Goal: Task Accomplishment & Management: Use online tool/utility

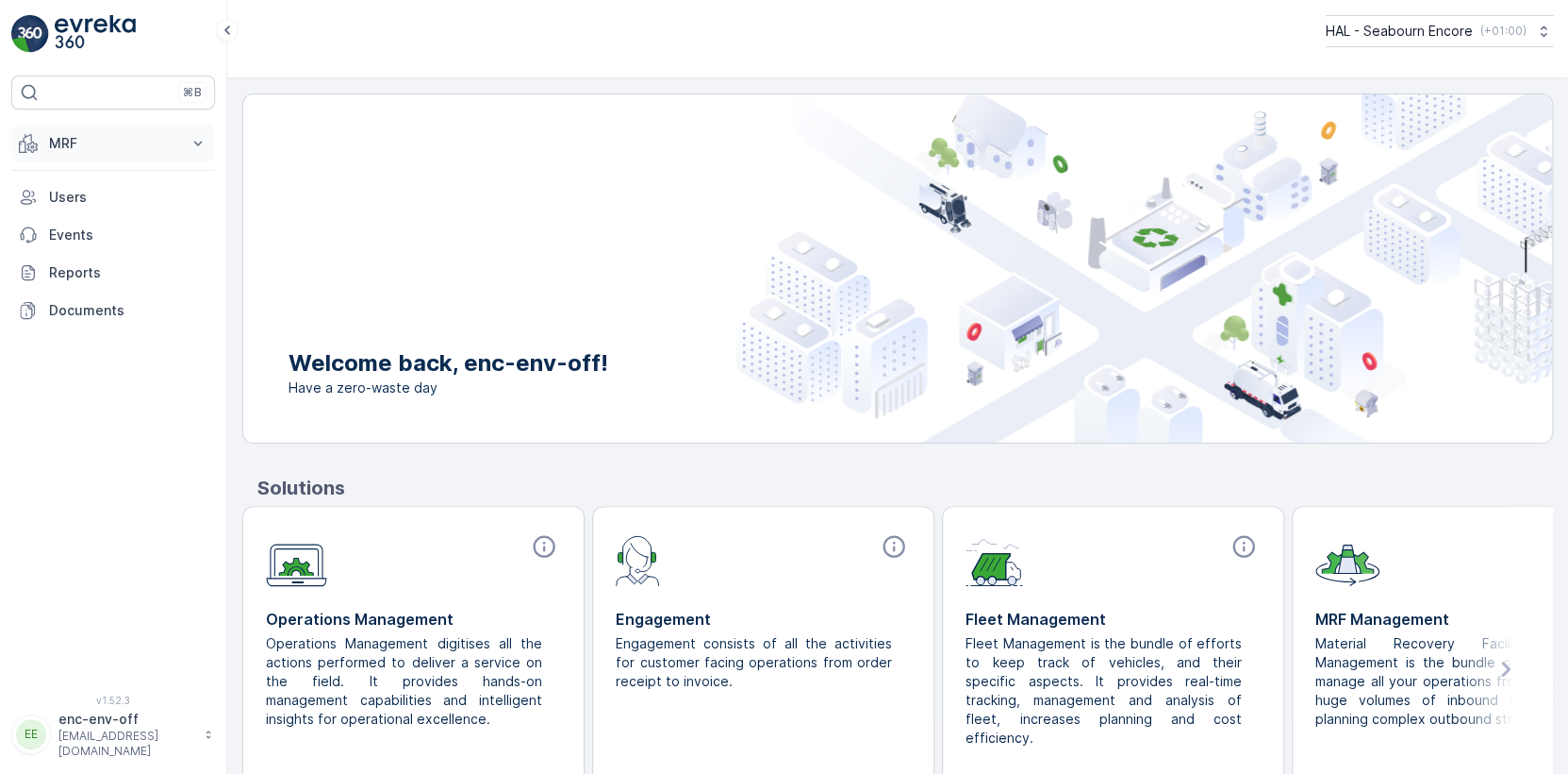
click at [81, 146] on p "MRF" at bounding box center [113, 143] width 129 height 19
click at [71, 203] on p "Offloads" at bounding box center [76, 201] width 56 height 19
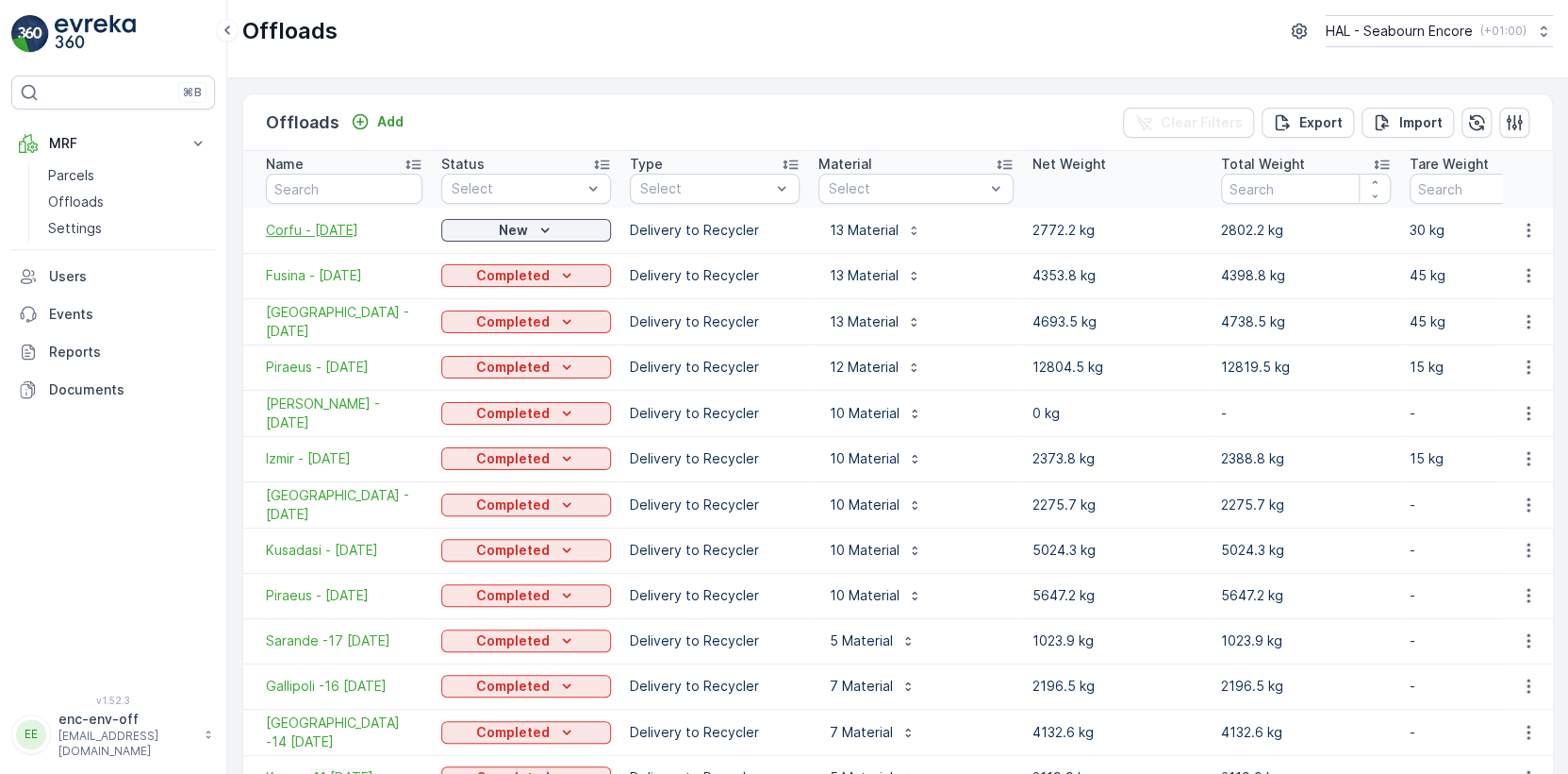
click at [331, 229] on span "Corfu - [DATE]" at bounding box center [344, 229] width 157 height 19
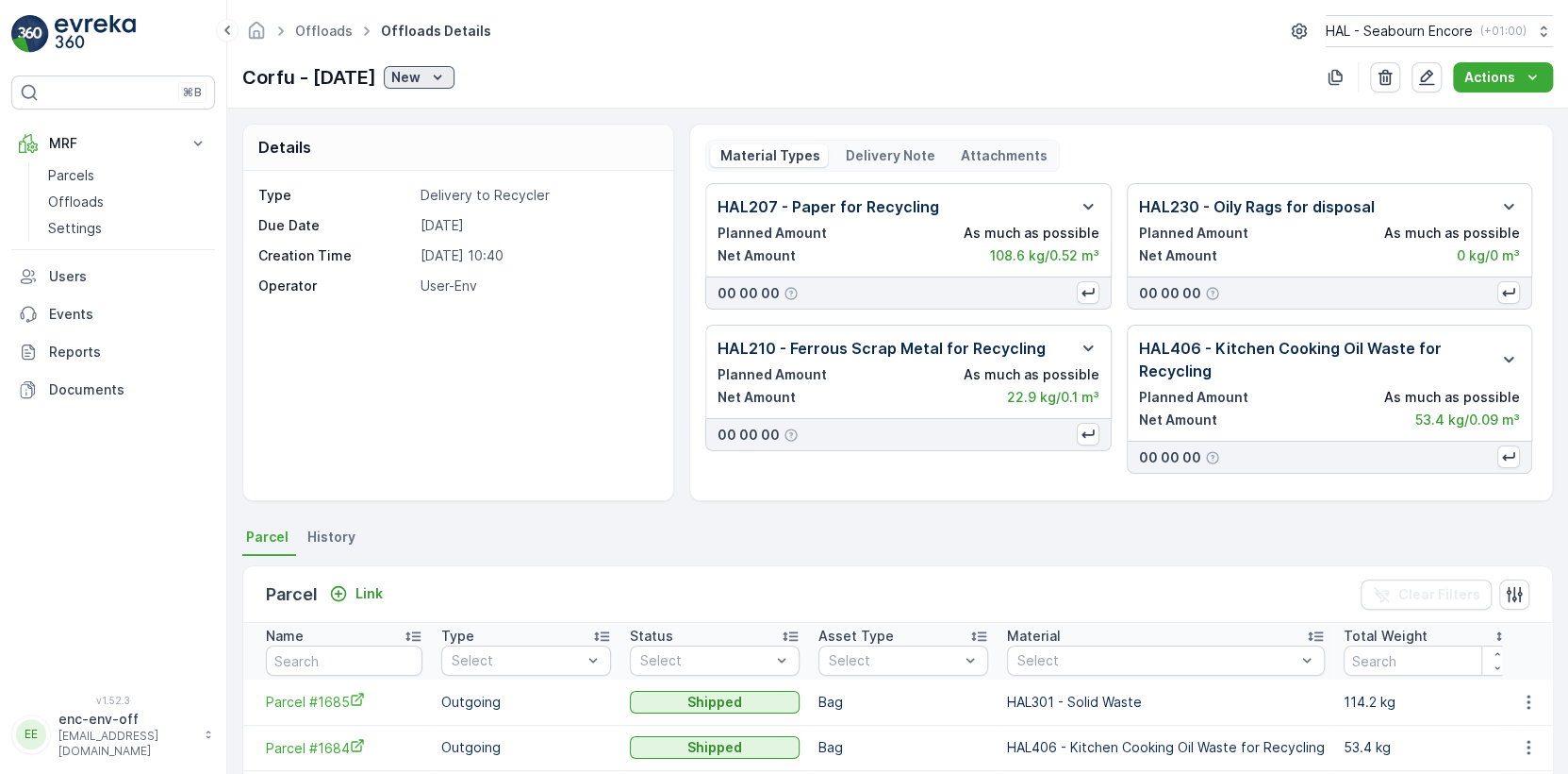
click at [421, 74] on p "New" at bounding box center [406, 77] width 29 height 19
click at [443, 133] on span "Completed" at bounding box center [453, 132] width 71 height 19
click at [83, 200] on p "Offloads" at bounding box center [76, 201] width 56 height 19
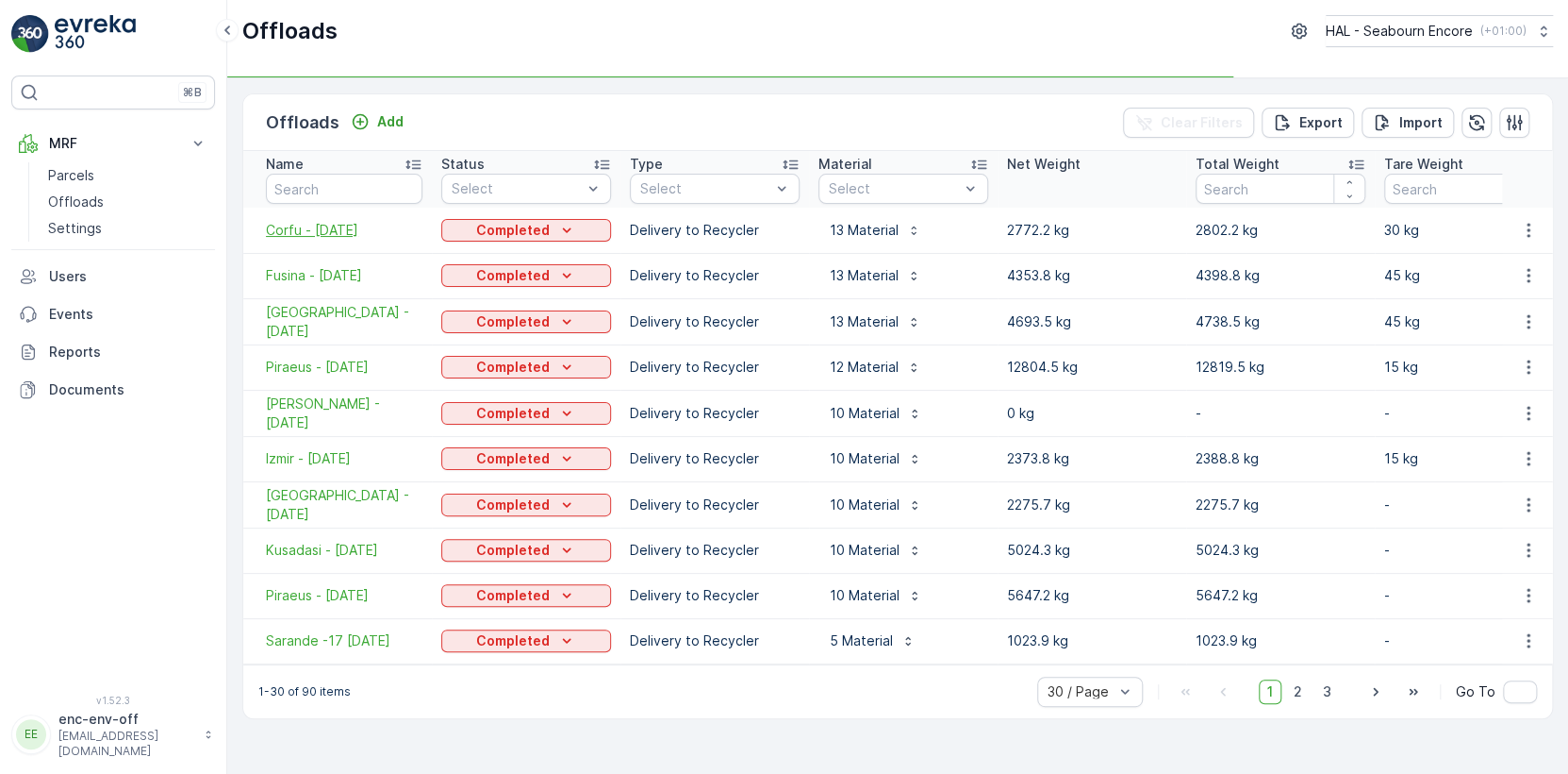
click at [299, 226] on span "Corfu - [DATE]" at bounding box center [344, 229] width 157 height 19
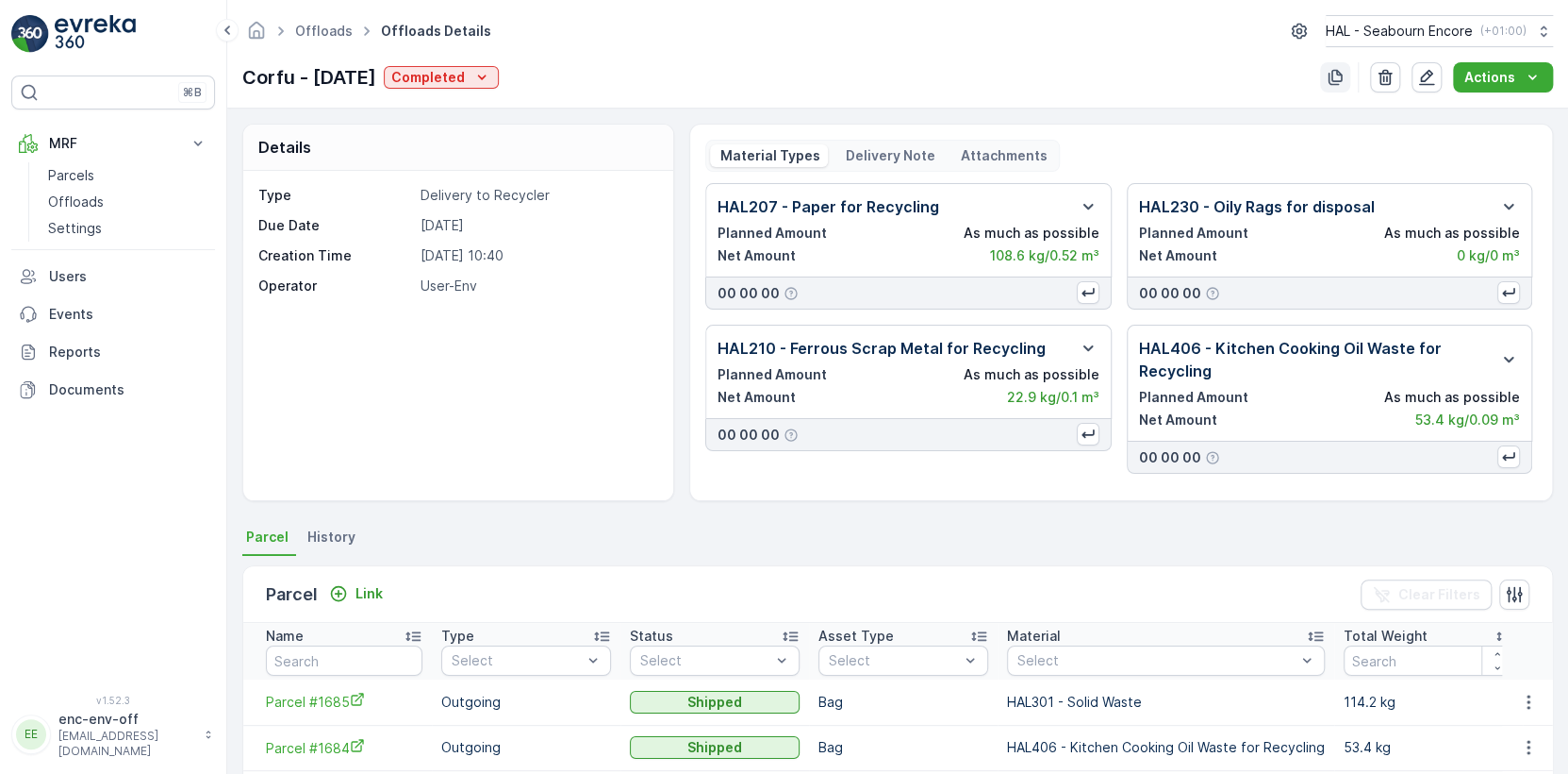
click at [1337, 70] on icon "button" at bounding box center [1336, 78] width 14 height 16
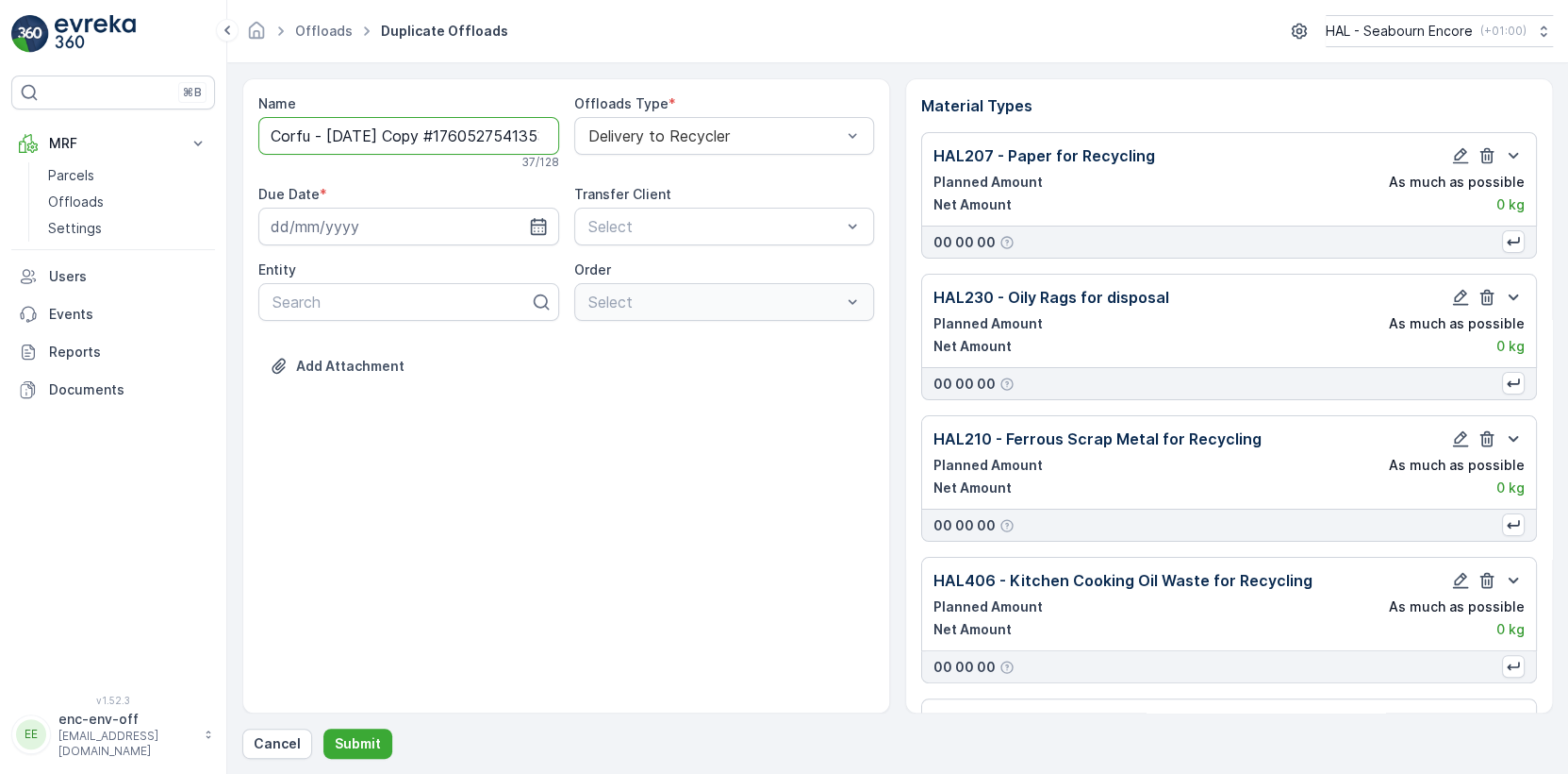
click at [311, 134] on input "Corfu - [DATE] Copy #1760527541353" at bounding box center [409, 136] width 301 height 38
click at [354, 136] on input "Piraeus - [DATE] Copy #1760527541353" at bounding box center [409, 136] width 301 height 38
click at [403, 130] on input "Piraeus - [DATE] Copy #1760527541353" at bounding box center [409, 136] width 301 height 38
type input "Piraeus - [DATE]"
click at [534, 227] on icon "button" at bounding box center [538, 229] width 16 height 17
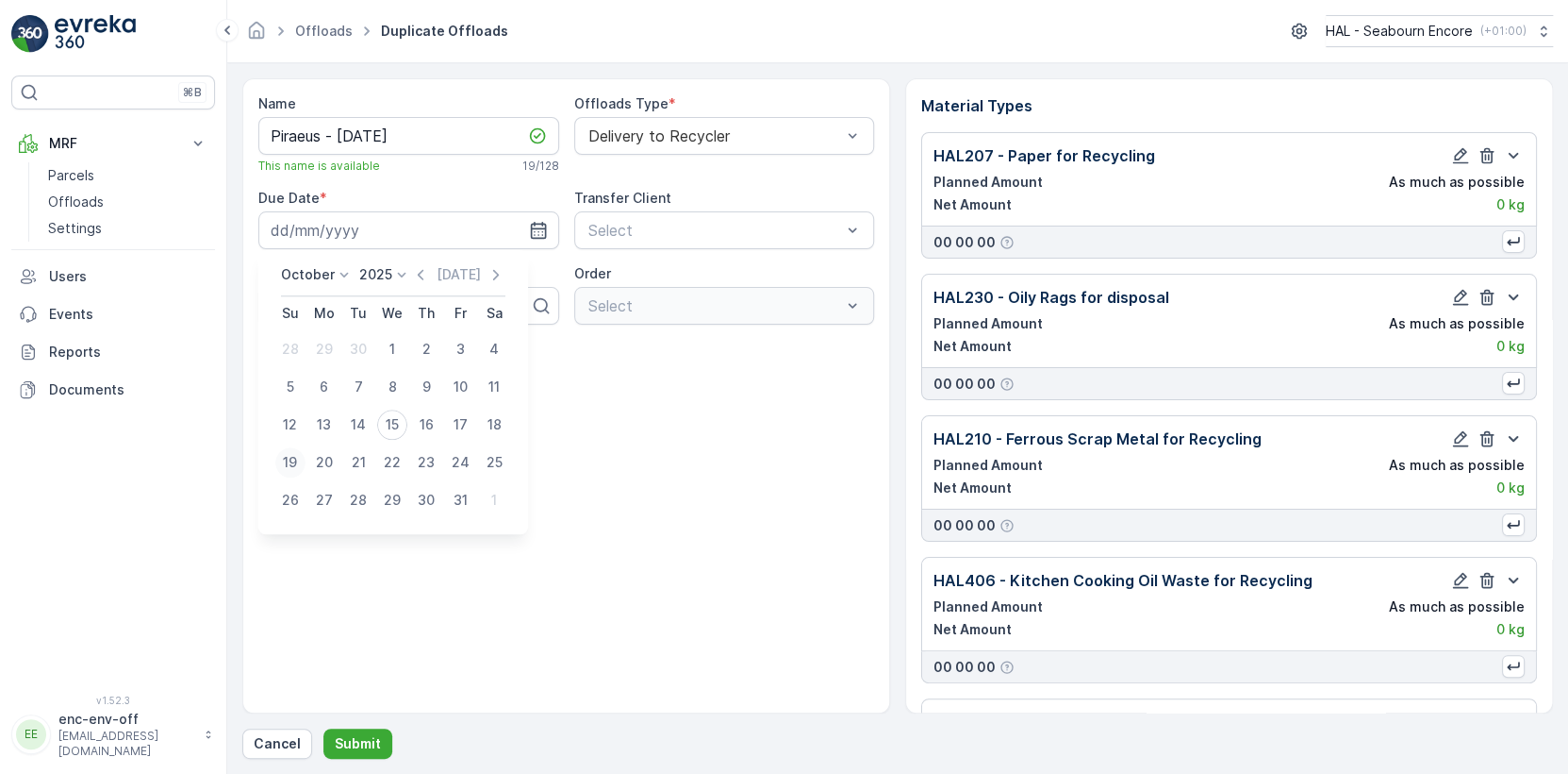
click at [294, 457] on div "19" at bounding box center [290, 462] width 30 height 30
type input "[DATE]"
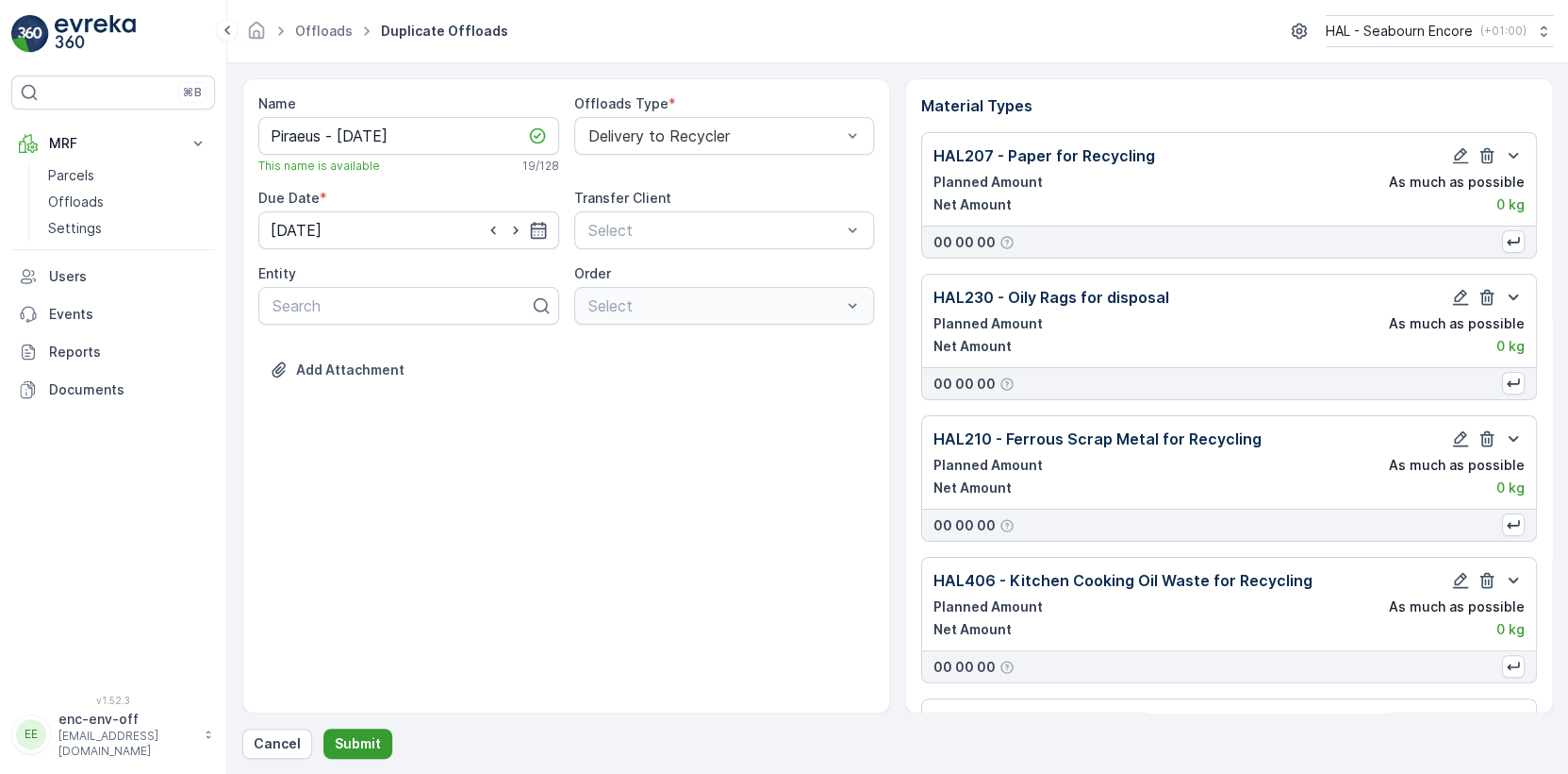
click at [353, 743] on p "Submit" at bounding box center [358, 743] width 46 height 19
